Goal: Information Seeking & Learning: Learn about a topic

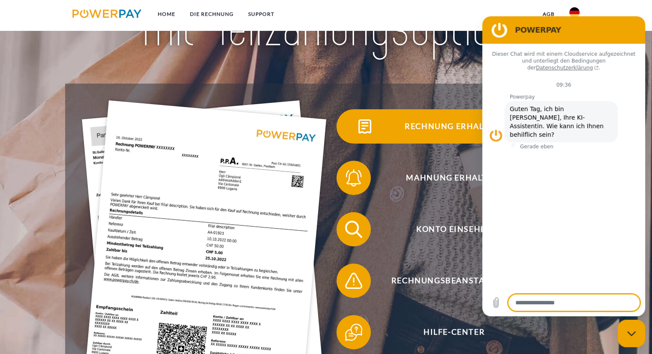
scroll to position [129, 0]
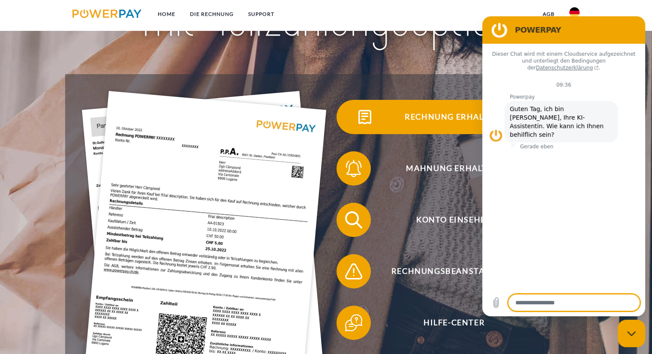
click at [432, 115] on span "Rechnung erhalten?" at bounding box center [454, 117] width 210 height 34
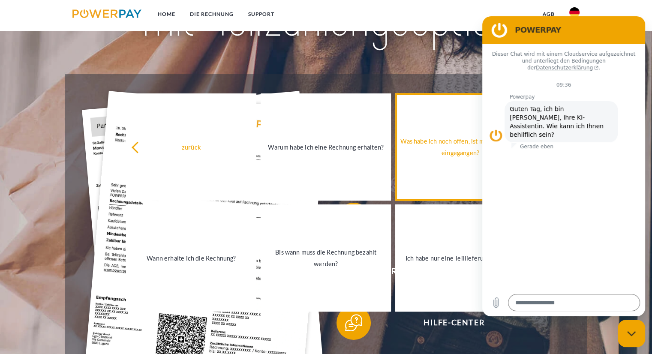
click at [419, 157] on div "Was habe ich noch offen, ist meine Zahlung eingegangen?" at bounding box center [461, 147] width 120 height 23
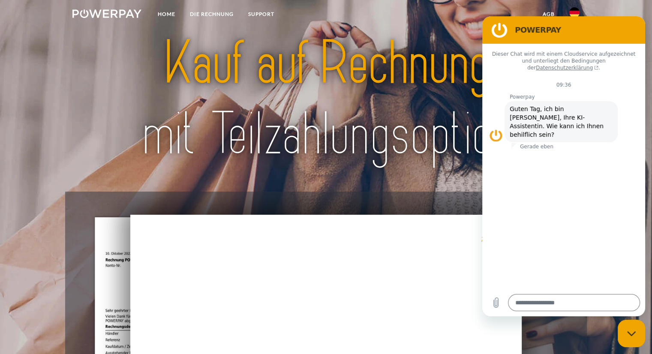
scroll to position [0, 0]
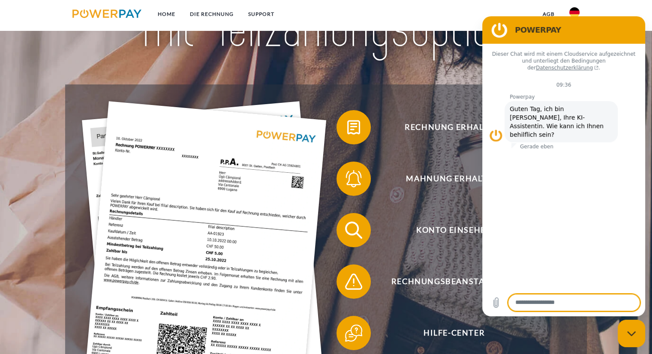
scroll to position [126, 0]
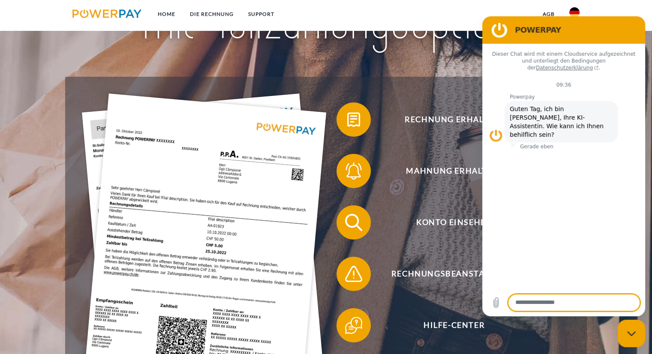
click at [498, 29] on figure at bounding box center [499, 29] width 17 height 17
click at [630, 333] on icon "Messaging-Fenster schließen" at bounding box center [631, 334] width 9 height 6
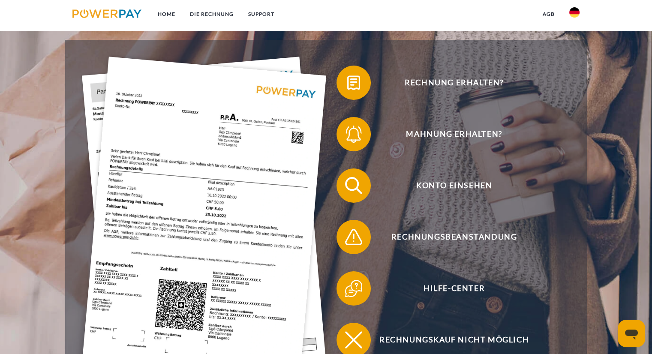
scroll to position [163, 0]
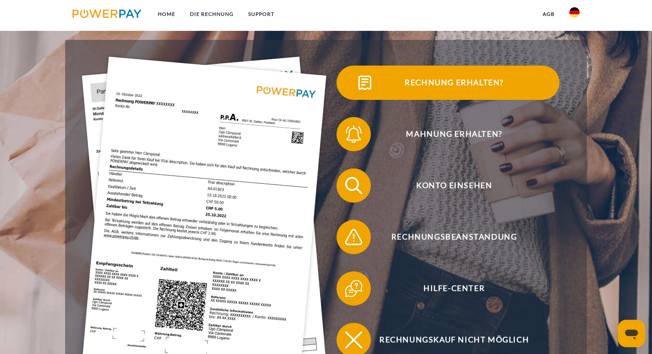
click at [449, 81] on span "Rechnung erhalten?" at bounding box center [454, 83] width 210 height 34
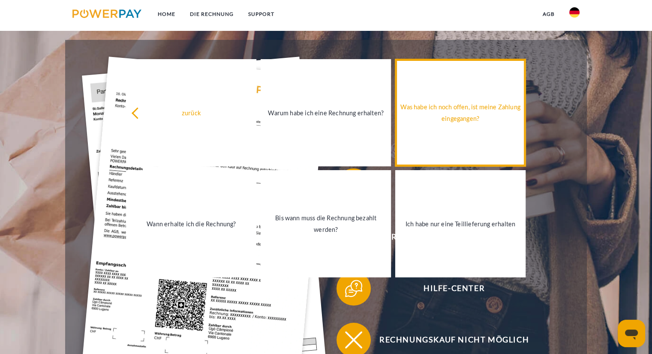
click at [456, 127] on link "Was habe ich noch offen, ist meine Zahlung eingegangen?" at bounding box center [460, 112] width 130 height 107
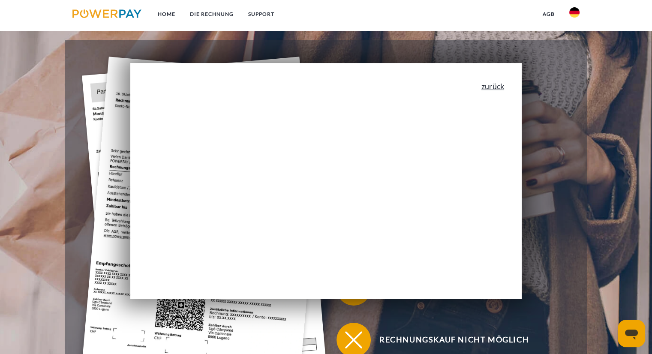
click at [498, 90] on link "zurück" at bounding box center [493, 86] width 23 height 8
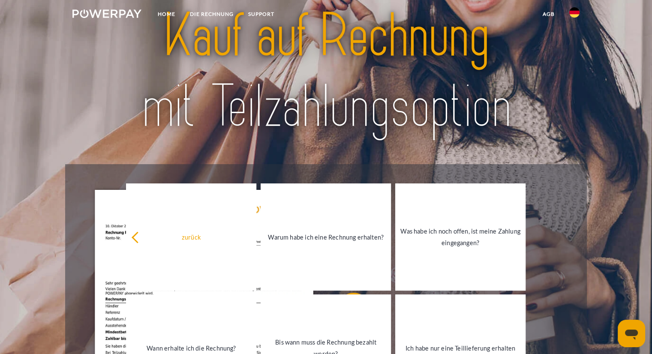
scroll to position [0, 0]
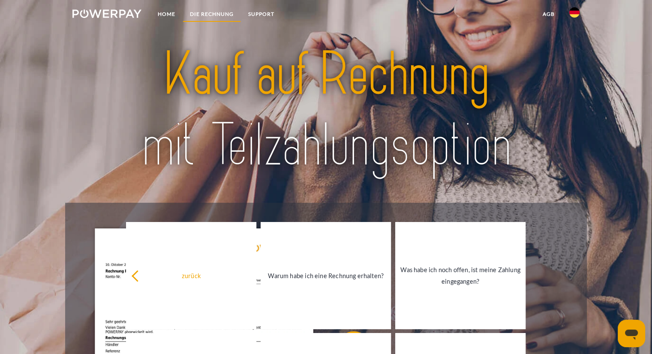
click at [217, 10] on link "DIE RECHNUNG" at bounding box center [212, 13] width 58 height 15
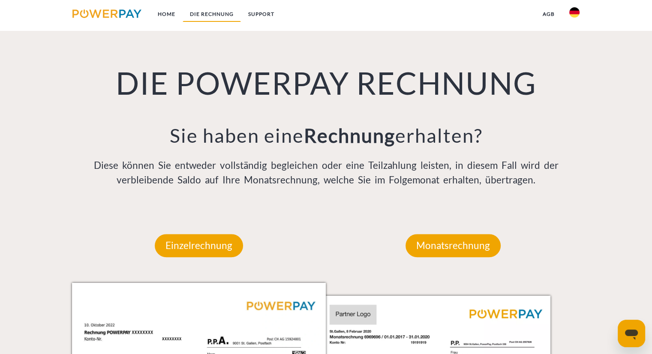
scroll to position [609, 0]
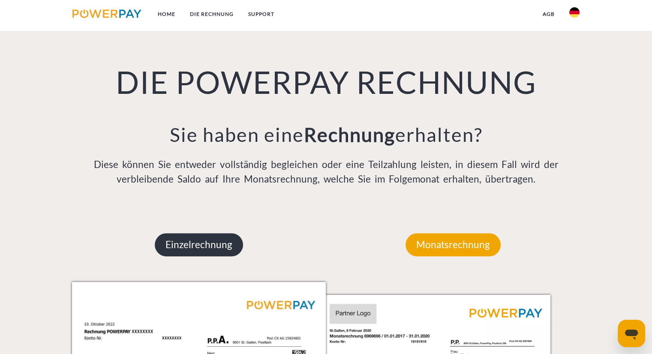
click at [196, 242] on p "Einzelrechnung" at bounding box center [199, 244] width 88 height 23
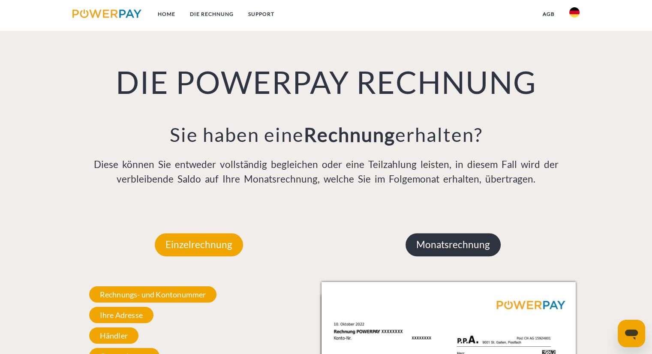
click at [446, 243] on p "Monatsrechnung" at bounding box center [453, 244] width 95 height 23
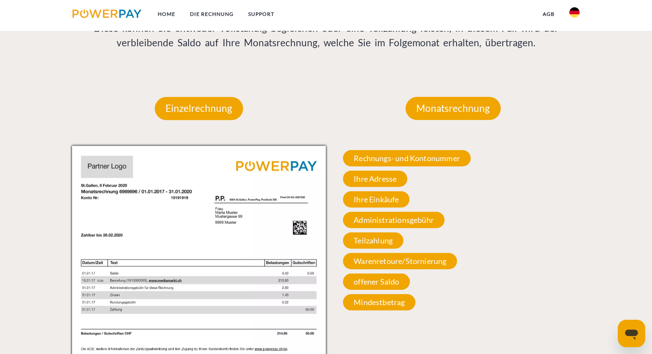
scroll to position [749, 0]
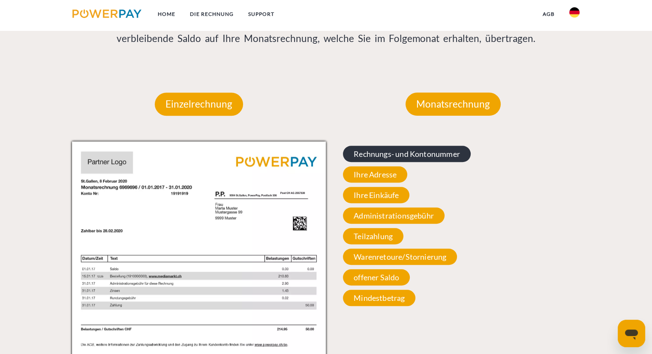
click at [394, 154] on span "Rechnungs- und Kontonummer" at bounding box center [407, 154] width 128 height 16
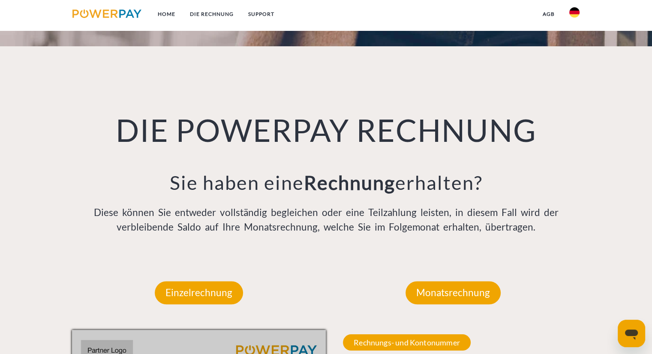
scroll to position [475, 0]
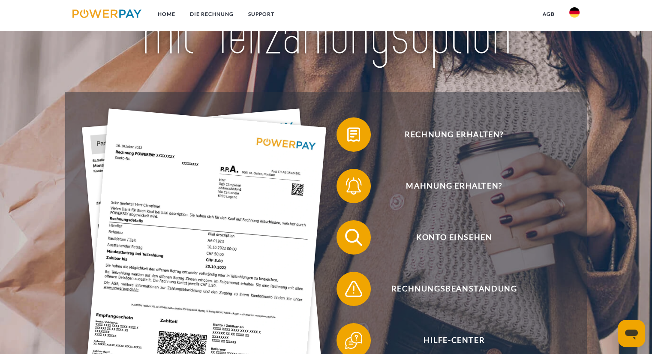
scroll to position [77, 0]
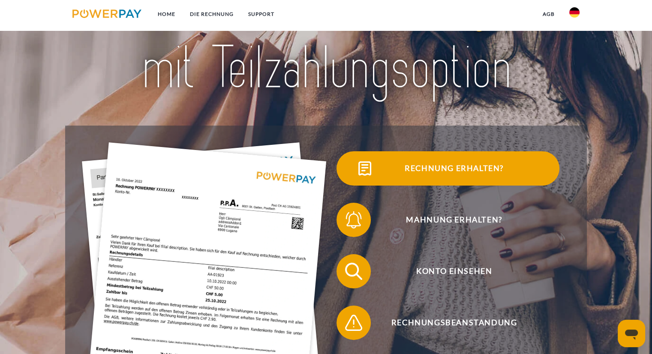
click at [431, 179] on span "Rechnung erhalten?" at bounding box center [454, 168] width 210 height 34
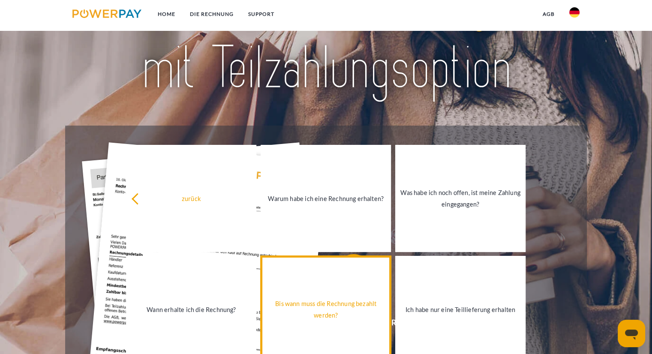
click at [329, 317] on div "Bis wann muss die Rechnung bezahlt werden?" at bounding box center [326, 309] width 120 height 23
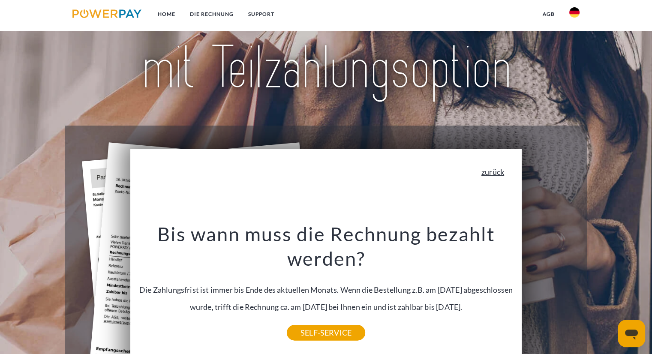
click at [501, 176] on link "zurück" at bounding box center [493, 172] width 23 height 8
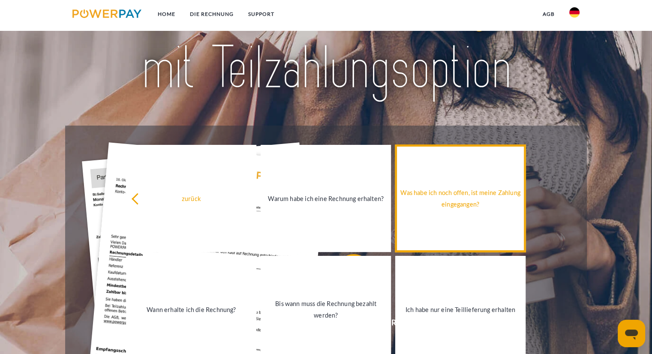
click at [466, 198] on div "Was habe ich noch offen, ist meine Zahlung eingegangen?" at bounding box center [461, 198] width 120 height 23
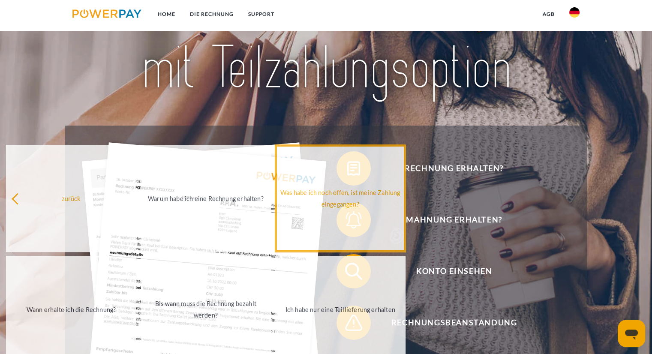
click at [466, 198] on div "Rechnung erhalten? Mahnung erhalten? Konto einsehen" at bounding box center [326, 297] width 522 height 343
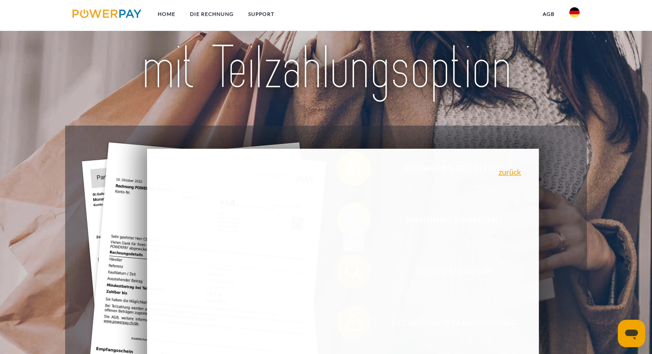
click at [466, 198] on div "zurück Warum habe ich eine Rechnung erhalten? POWERPAY ist der Rechnungsherstel…" at bounding box center [343, 267] width 392 height 236
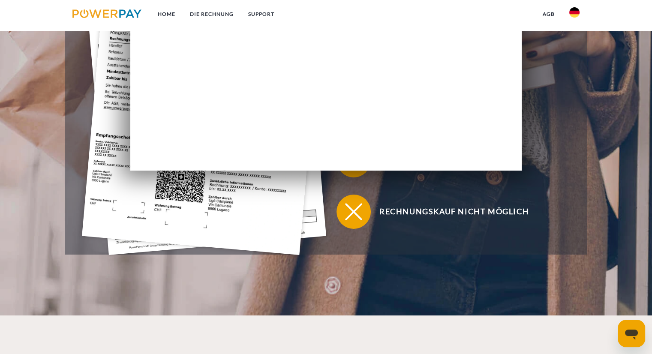
scroll to position [290, 0]
